Goal: Entertainment & Leisure: Consume media (video, audio)

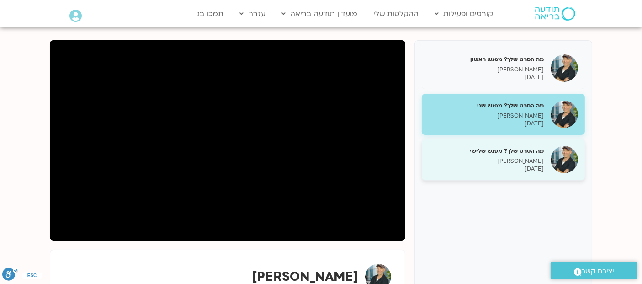
click at [510, 145] on div "מה הסרט שלך? מפגש שלישי ג'יוואן ארי בוסתן 16/09/2025" at bounding box center [503, 160] width 163 height 42
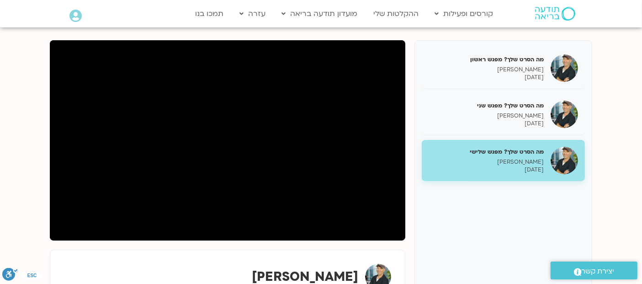
click at [411, 201] on div "מה הסרט שלך? מפגש ראשון ג'יוואן ארי בוסתן 02/09/2025 מה הסרט שלך? מפגש שני ג'יו…" at bounding box center [321, 179] width 542 height 279
click at [27, 169] on section "מה הסרט שלך? מפגש ראשון ג'יוואן ארי בוסתן 02/09/2025 מה הסרט שלך? מפגש שני ג'יו…" at bounding box center [321, 189] width 642 height 352
click at [24, 143] on section "מה הסרט שלך? מפגש ראשון ג'יוואן ארי בוסתן 02/09/2025 מה הסרט שלך? מפגש שני ג'יו…" at bounding box center [321, 189] width 642 height 352
click at [419, 221] on div "מה הסרט שלך? מפגש ראשון ג'יוואן ארי בוסתן 02/09/2025 מה הסרט שלך? מפגש שני ג'יו…" at bounding box center [503, 179] width 178 height 279
click at [411, 115] on div "מה הסרט שלך? מפגש ראשון ג'יוואן ארי בוסתן 02/09/2025 מה הסרט שלך? מפגש שני ג'יו…" at bounding box center [321, 179] width 542 height 279
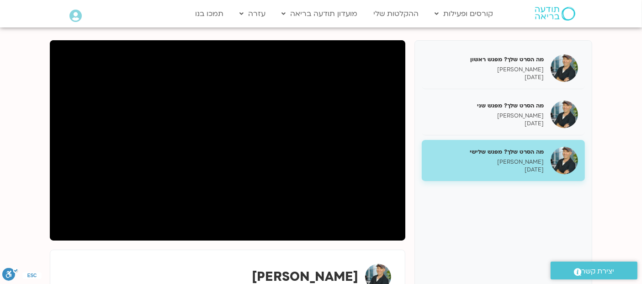
click at [39, 128] on section "מה הסרט שלך? מפגש ראשון ג'יוואן ארי בוסתן 02/09/2025 מה הסרט שלך? מפגש שני ג'יו…" at bounding box center [321, 189] width 642 height 352
click at [26, 145] on section "מה הסרט שלך? מפגש ראשון ג'יוואן ארי בוסתן 02/09/2025 מה הסרט שלך? מפגש שני ג'יו…" at bounding box center [321, 189] width 642 height 352
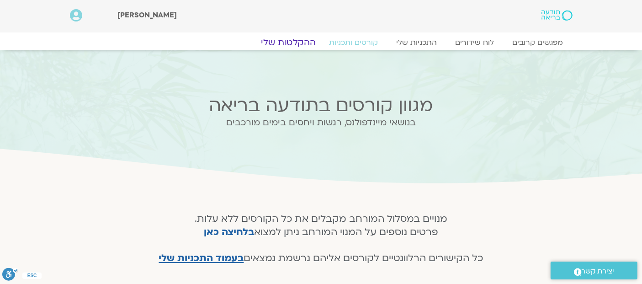
click at [295, 40] on link "ההקלטות שלי" at bounding box center [288, 42] width 77 height 11
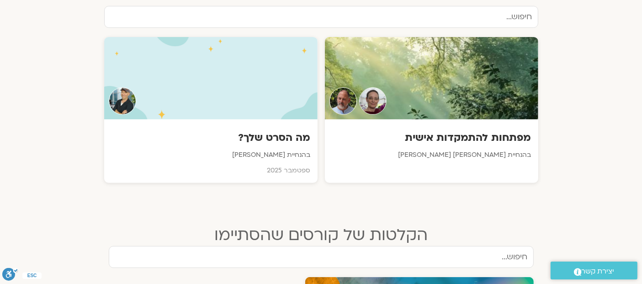
scroll to position [325, 0]
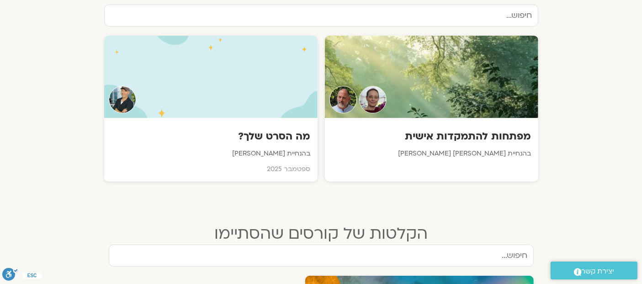
drag, startPoint x: 648, startPoint y: 45, endPoint x: 640, endPoint y: 120, distance: 75.3
click at [640, 120] on html "דלג לתוכן שלום גלבוע Main Menu אזור אישי הזמנות התנתקות פרטי המורה הוספת אירוע …" at bounding box center [321, 249] width 642 height 1148
click at [291, 138] on h3 "מה הסרט שלך?" at bounding box center [210, 137] width 201 height 14
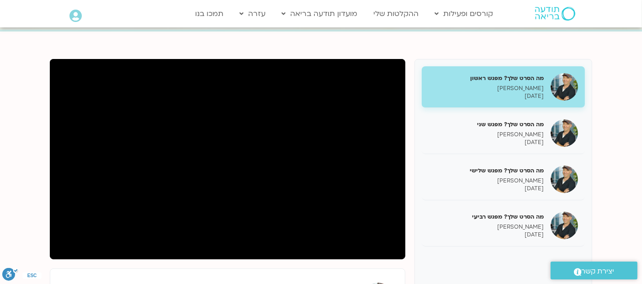
scroll to position [214, 0]
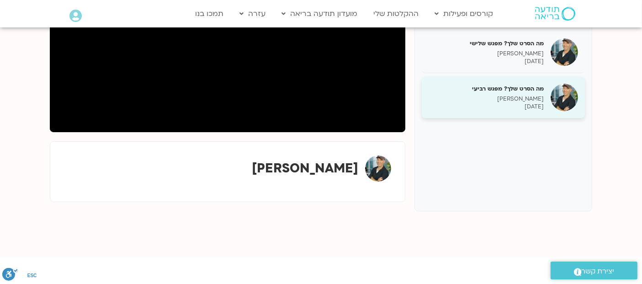
click at [524, 93] on div "מה הסרט שלך? מפגש רביעי ג'יוואן ארי בוסתן 30/09/2025" at bounding box center [485, 97] width 115 height 26
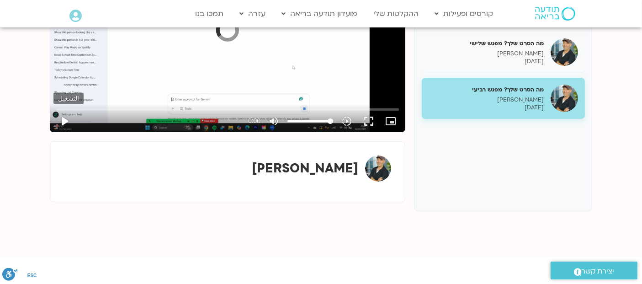
click at [67, 119] on button "play_arrow" at bounding box center [64, 121] width 22 height 22
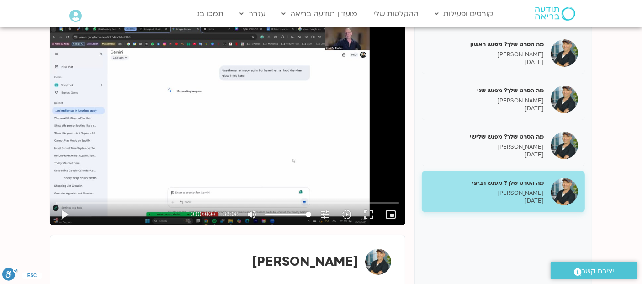
scroll to position [118, 0]
